Goal: Transaction & Acquisition: Register for event/course

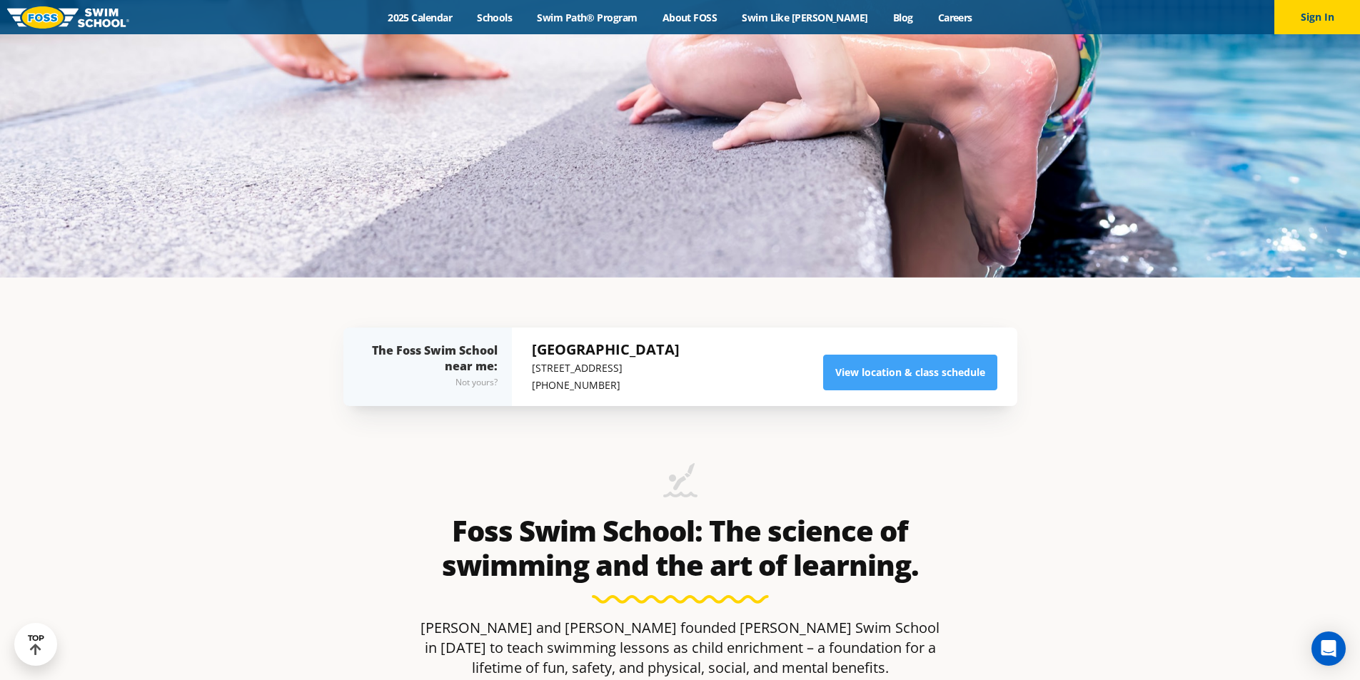
scroll to position [428, 0]
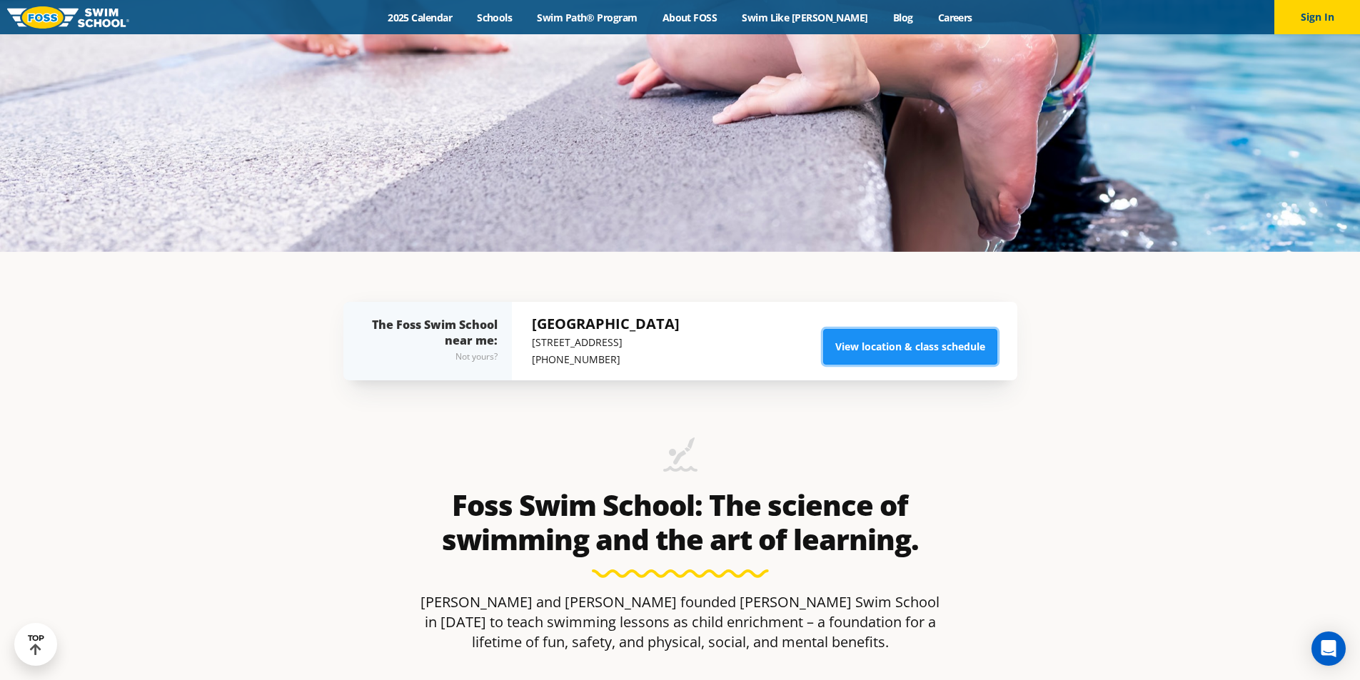
click at [899, 341] on link "View location & class schedule" at bounding box center [910, 347] width 174 height 36
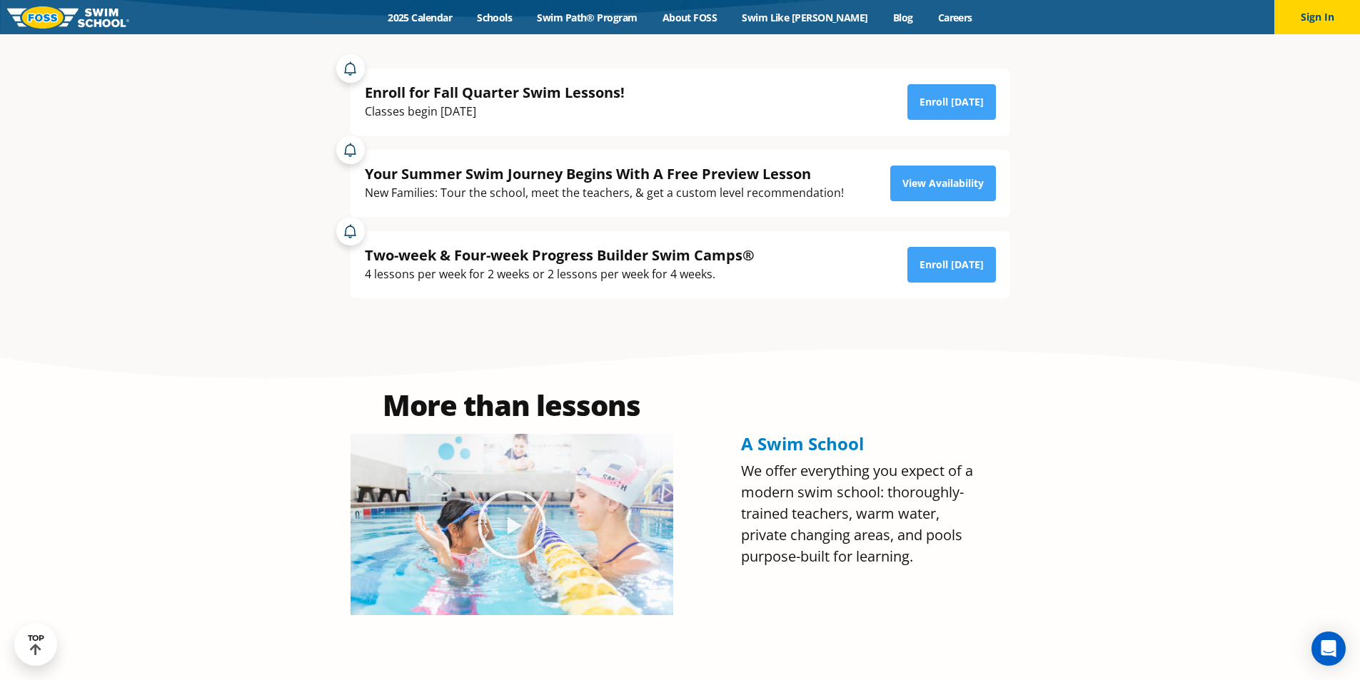
scroll to position [357, 0]
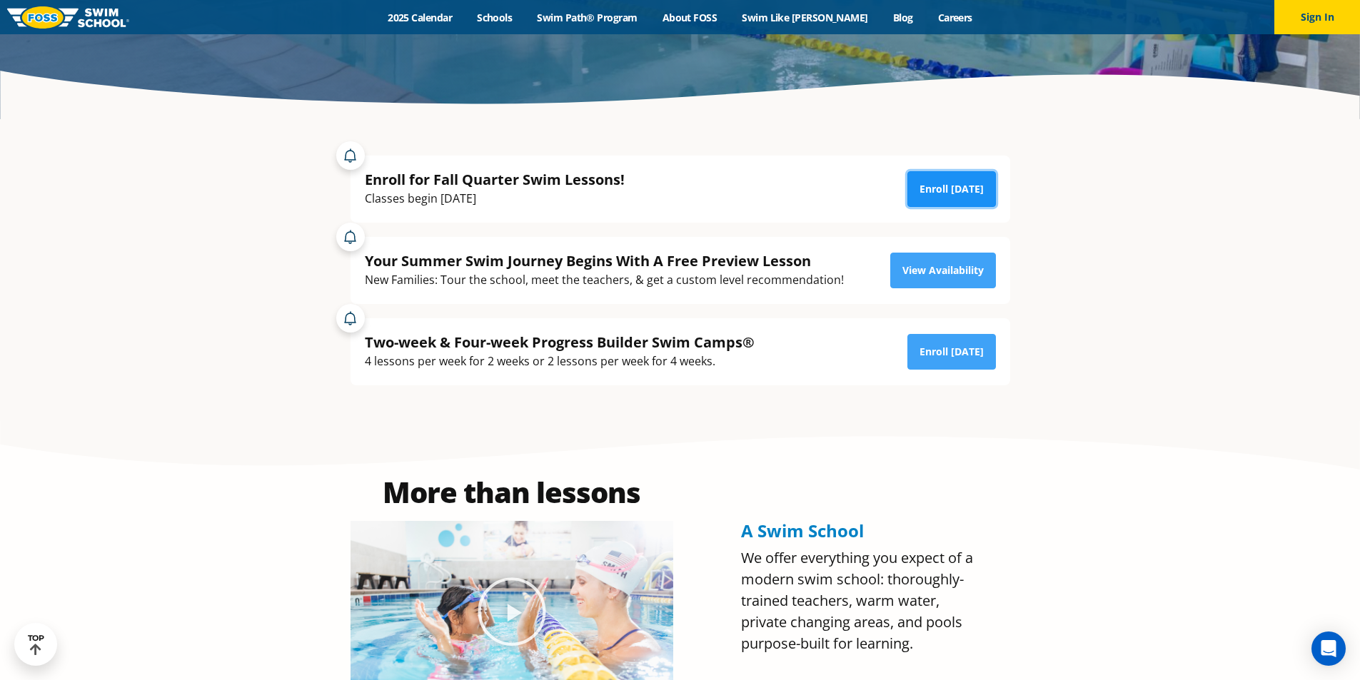
click at [947, 191] on link "Enroll Today" at bounding box center [951, 189] width 88 height 36
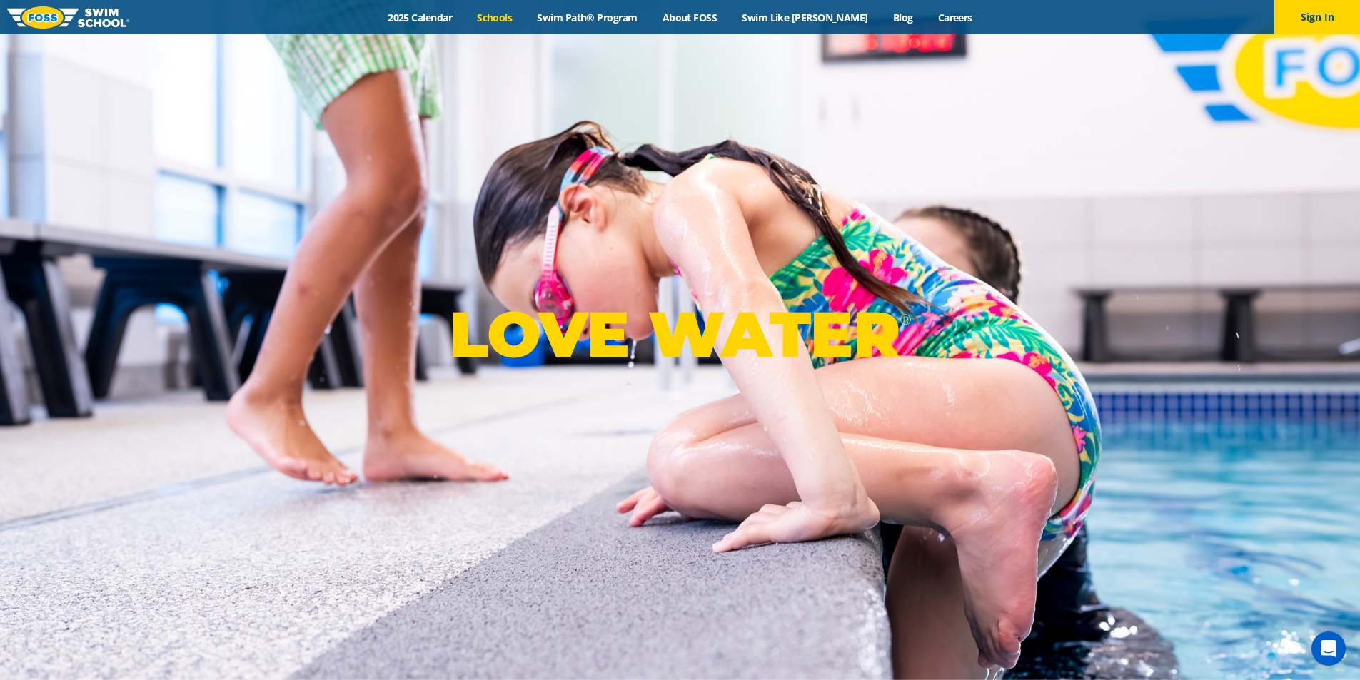
click at [508, 19] on link "Schools" at bounding box center [495, 18] width 60 height 14
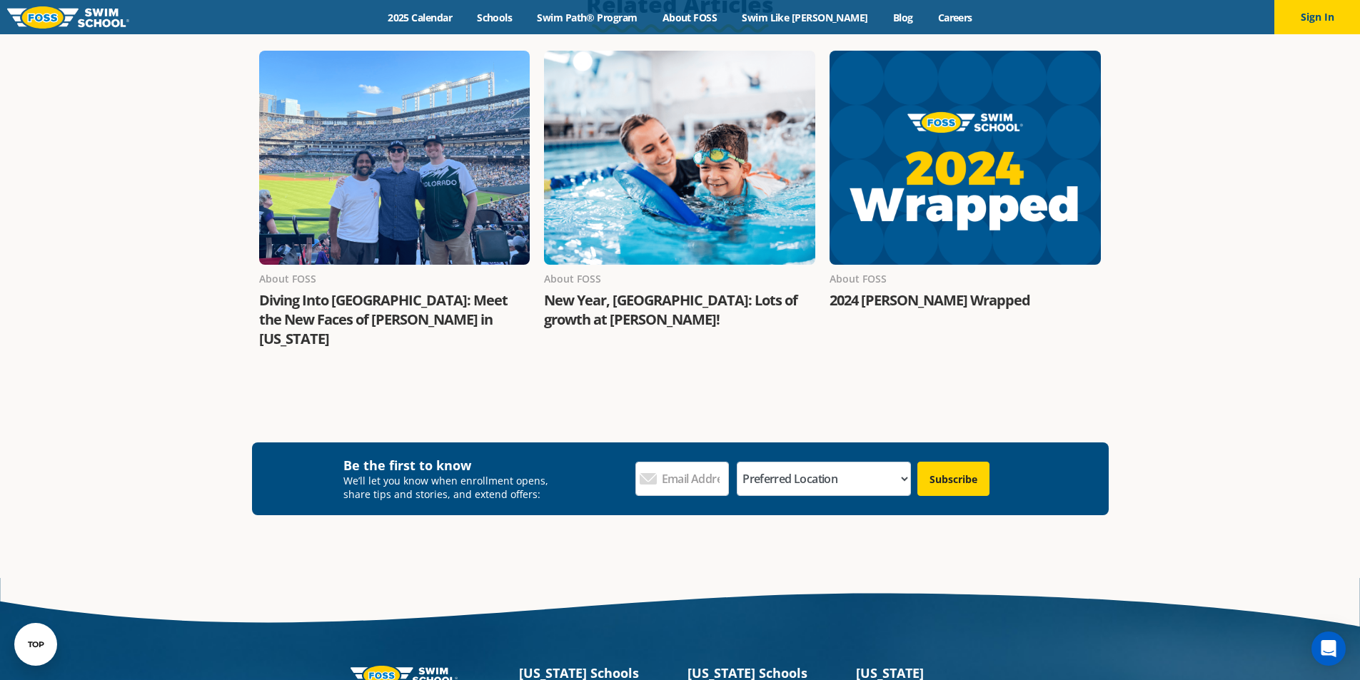
scroll to position [2764, 0]
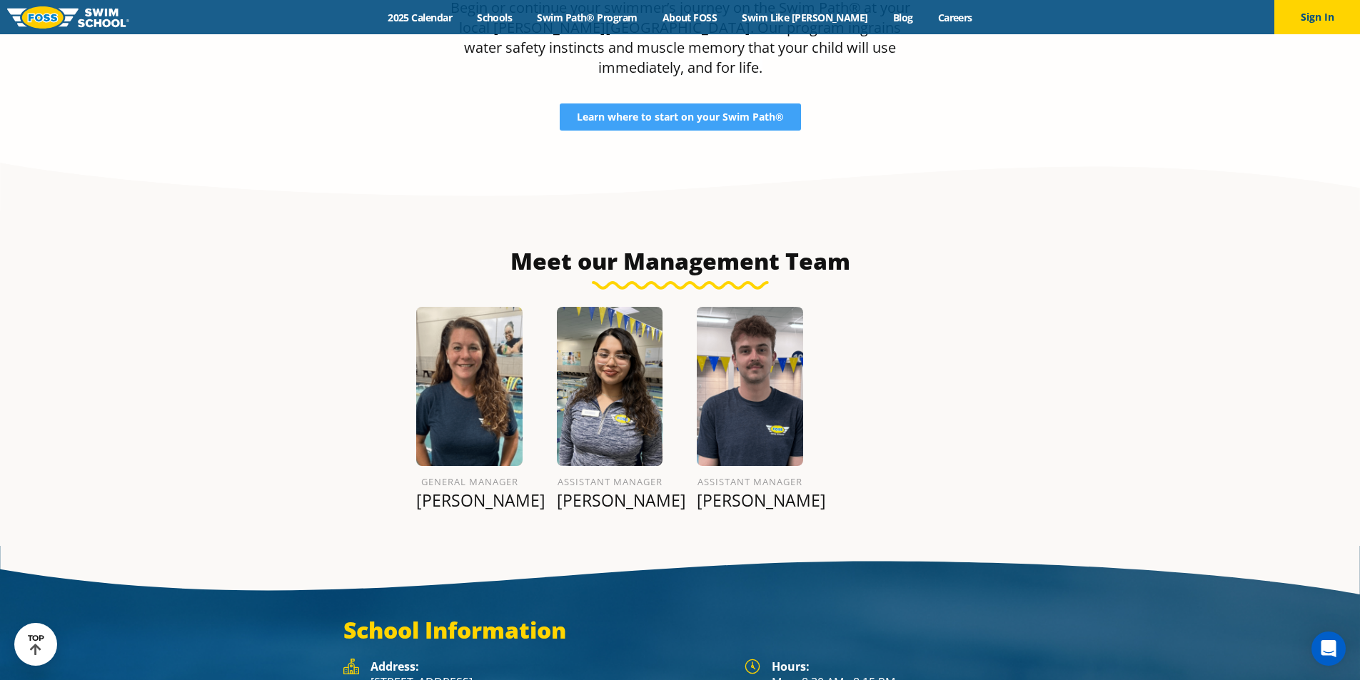
scroll to position [1661, 0]
